Goal: Task Accomplishment & Management: Use online tool/utility

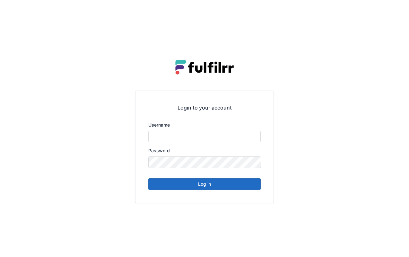
type input "*******"
click at [216, 184] on button "Log in" at bounding box center [204, 184] width 112 height 12
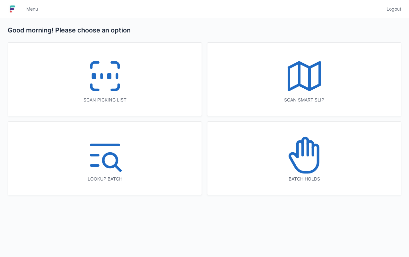
click at [160, 83] on div "Scan picking list" at bounding box center [105, 79] width 194 height 73
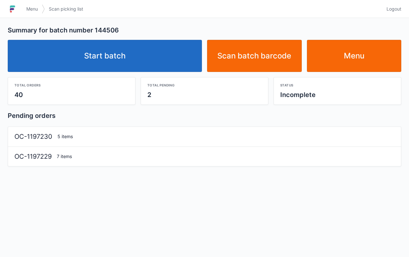
click at [155, 63] on link "Start batch" at bounding box center [105, 56] width 194 height 32
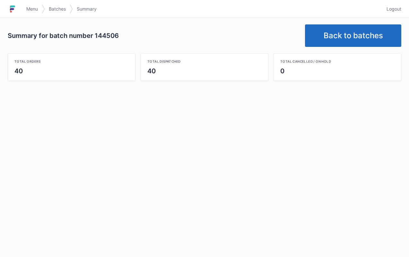
click at [341, 30] on link "Back to batches" at bounding box center [353, 35] width 96 height 22
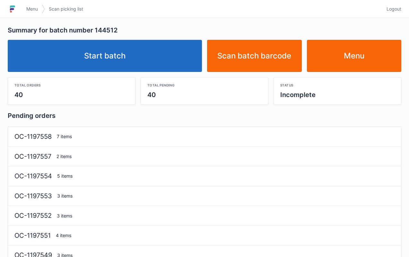
click at [160, 49] on link "Start batch" at bounding box center [105, 56] width 194 height 32
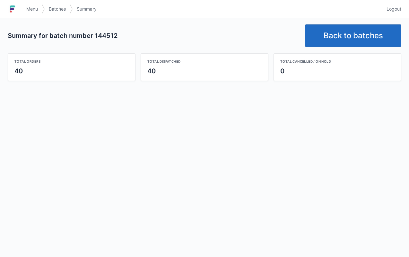
click at [363, 30] on link "Back to batches" at bounding box center [353, 35] width 96 height 22
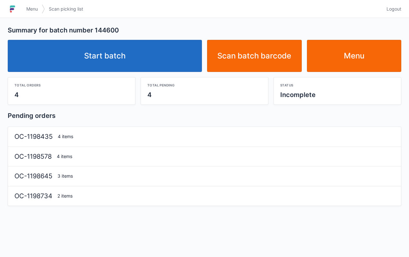
click at [166, 51] on link "Start batch" at bounding box center [105, 56] width 194 height 32
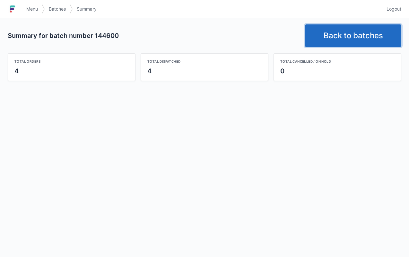
click at [361, 34] on link "Back to batches" at bounding box center [353, 35] width 96 height 22
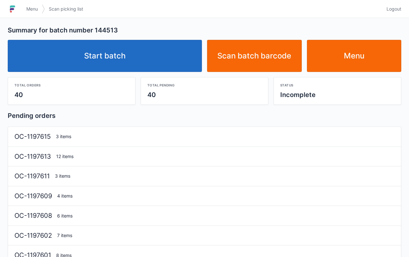
click at [161, 59] on link "Start batch" at bounding box center [105, 56] width 194 height 32
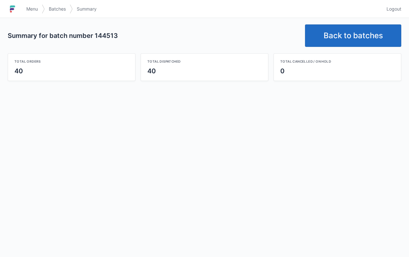
click at [350, 37] on link "Back to batches" at bounding box center [353, 35] width 96 height 22
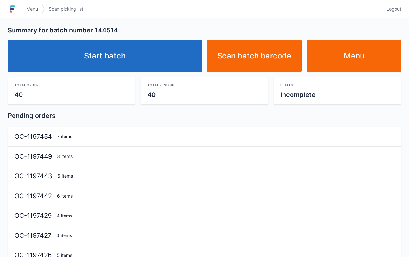
click at [133, 55] on link "Start batch" at bounding box center [105, 56] width 194 height 32
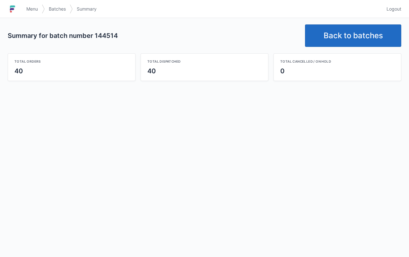
click at [334, 39] on link "Back to batches" at bounding box center [353, 35] width 96 height 22
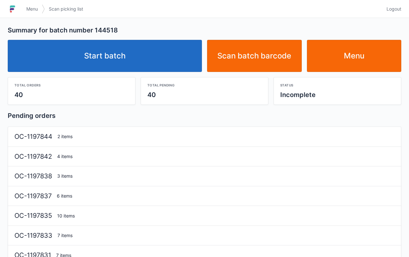
click at [165, 62] on link "Start batch" at bounding box center [105, 56] width 194 height 32
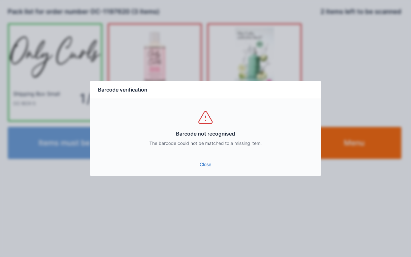
click at [199, 167] on link "Close" at bounding box center [205, 165] width 220 height 12
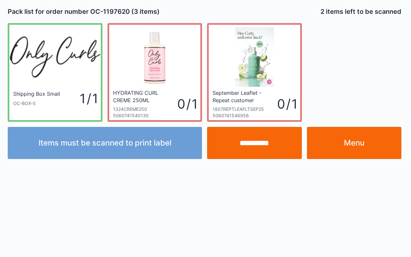
click at [354, 147] on div at bounding box center [205, 128] width 411 height 257
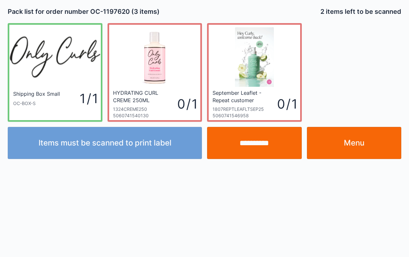
click at [371, 143] on link "Menu" at bounding box center [354, 143] width 95 height 32
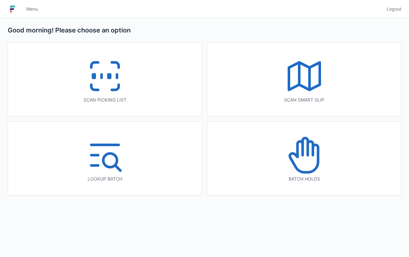
click at [154, 83] on div "Scan picking list" at bounding box center [105, 79] width 194 height 73
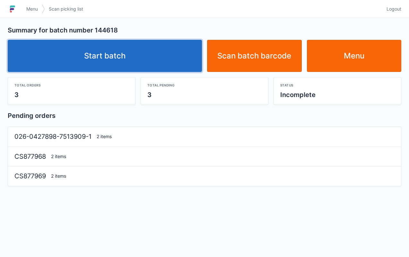
click at [167, 62] on link "Start batch" at bounding box center [105, 56] width 194 height 32
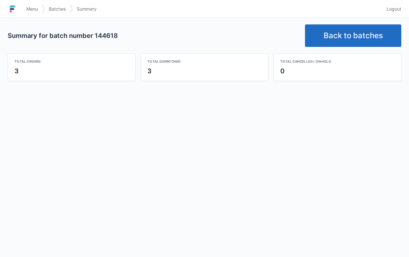
click at [358, 29] on link "Back to batches" at bounding box center [353, 35] width 96 height 22
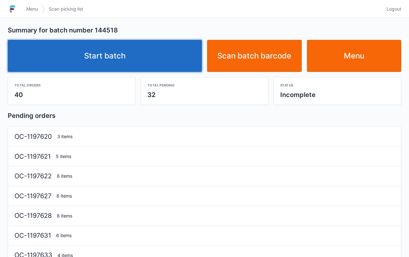
click at [177, 58] on link "Start batch" at bounding box center [105, 56] width 194 height 32
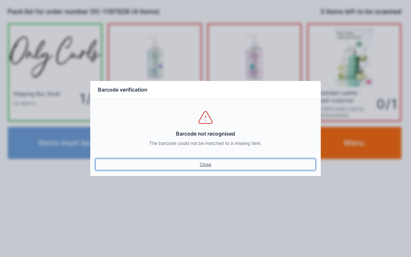
click at [209, 169] on link "Close" at bounding box center [205, 165] width 220 height 12
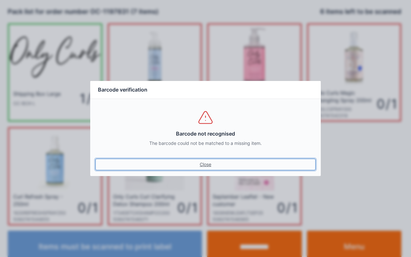
click at [226, 168] on link "Close" at bounding box center [205, 165] width 220 height 12
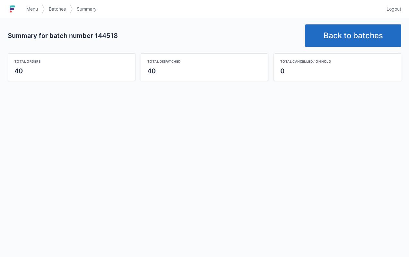
click at [341, 26] on link "Back to batches" at bounding box center [353, 35] width 96 height 22
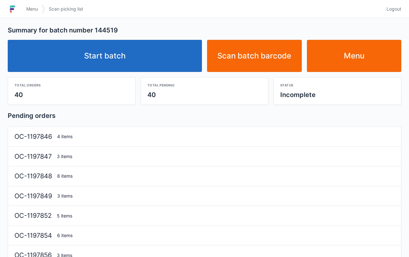
click at [180, 60] on link "Start batch" at bounding box center [105, 56] width 194 height 32
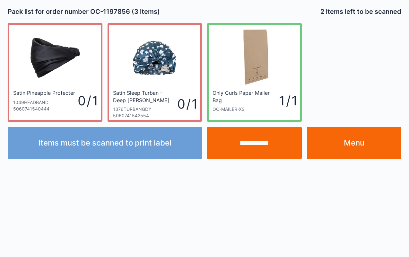
click at [363, 140] on link "Menu" at bounding box center [354, 143] width 95 height 32
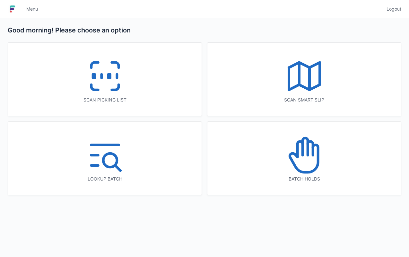
click at [141, 80] on div "Scan picking list" at bounding box center [105, 79] width 194 height 73
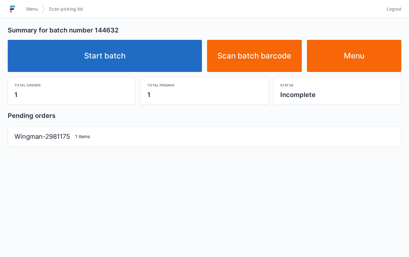
click at [170, 65] on link "Start batch" at bounding box center [105, 56] width 194 height 32
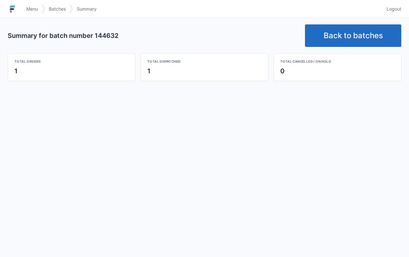
click at [344, 29] on link "Back to batches" at bounding box center [353, 35] width 96 height 22
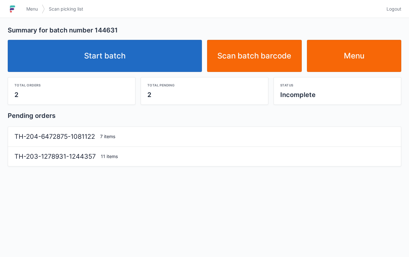
click at [176, 58] on link "Start batch" at bounding box center [105, 56] width 194 height 32
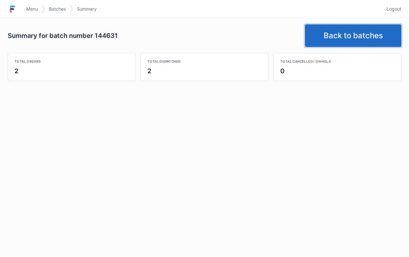
click at [344, 32] on link "Back to batches" at bounding box center [353, 35] width 96 height 22
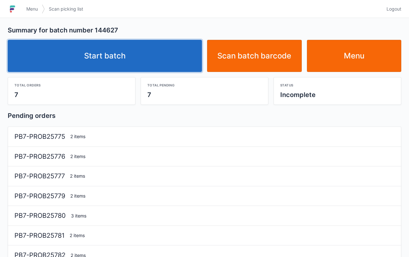
click at [176, 64] on link "Start batch" at bounding box center [105, 56] width 194 height 32
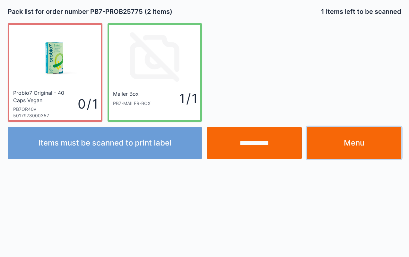
click at [378, 150] on link "Menu" at bounding box center [354, 143] width 95 height 32
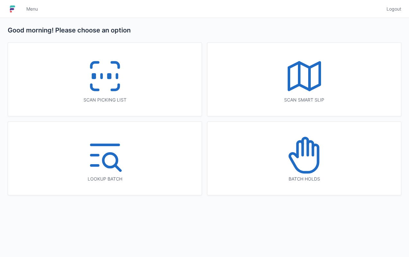
click at [125, 89] on icon at bounding box center [104, 76] width 41 height 41
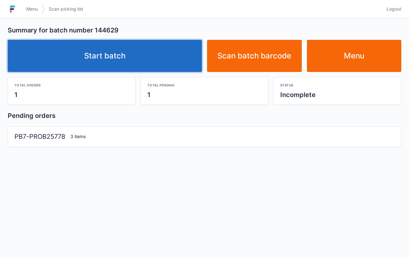
click at [162, 53] on link "Start batch" at bounding box center [105, 56] width 194 height 32
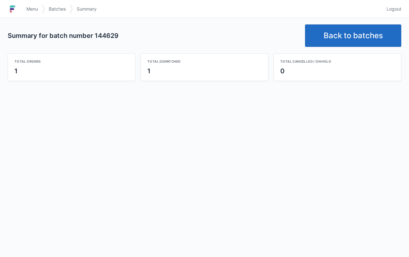
click at [364, 28] on link "Back to batches" at bounding box center [353, 35] width 96 height 22
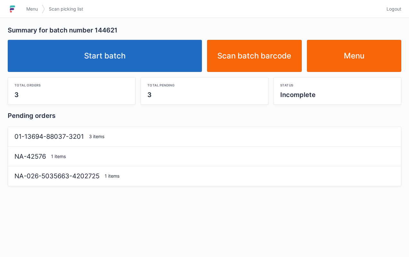
click at [155, 59] on link "Start batch" at bounding box center [105, 56] width 194 height 32
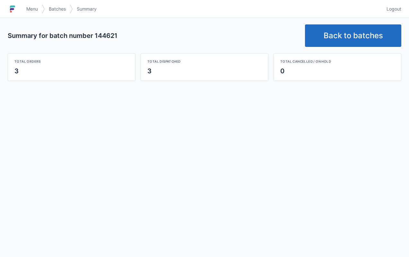
click at [349, 39] on link "Back to batches" at bounding box center [353, 35] width 96 height 22
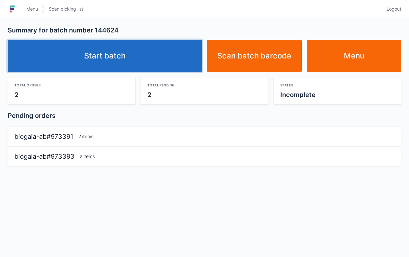
click at [161, 62] on link "Start batch" at bounding box center [105, 56] width 194 height 32
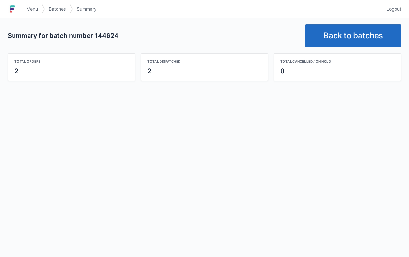
click at [360, 39] on link "Back to batches" at bounding box center [353, 35] width 96 height 22
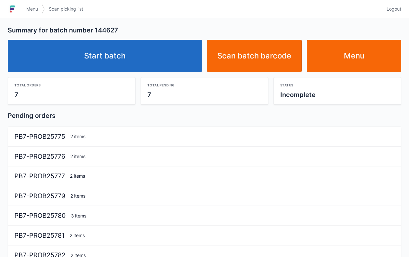
click at [166, 60] on link "Start batch" at bounding box center [105, 56] width 194 height 32
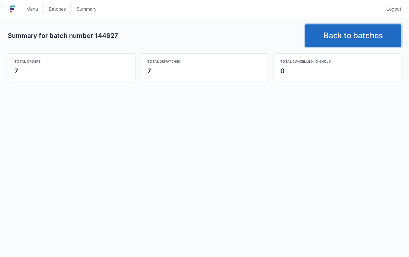
click at [354, 34] on link "Back to batches" at bounding box center [353, 35] width 96 height 22
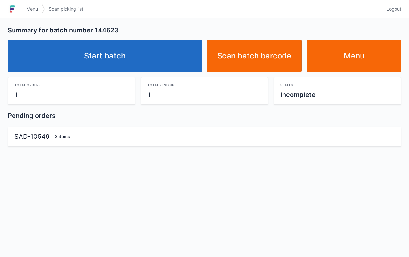
click at [176, 60] on link "Start batch" at bounding box center [105, 56] width 194 height 32
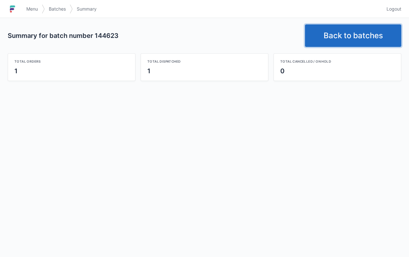
click at [363, 35] on link "Back to batches" at bounding box center [353, 35] width 96 height 22
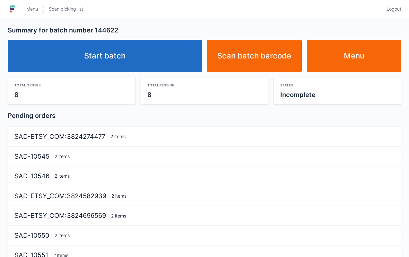
click at [161, 55] on link "Start batch" at bounding box center [105, 56] width 194 height 32
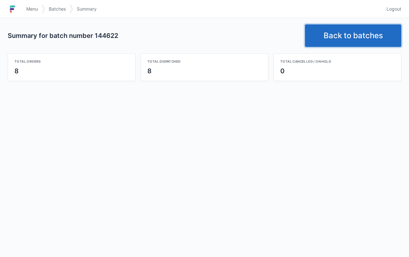
click at [350, 34] on link "Back to batches" at bounding box center [353, 35] width 96 height 22
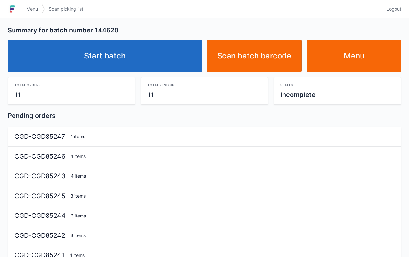
click at [190, 47] on link "Start batch" at bounding box center [105, 56] width 194 height 32
